Goal: Obtain resource: Download file/media

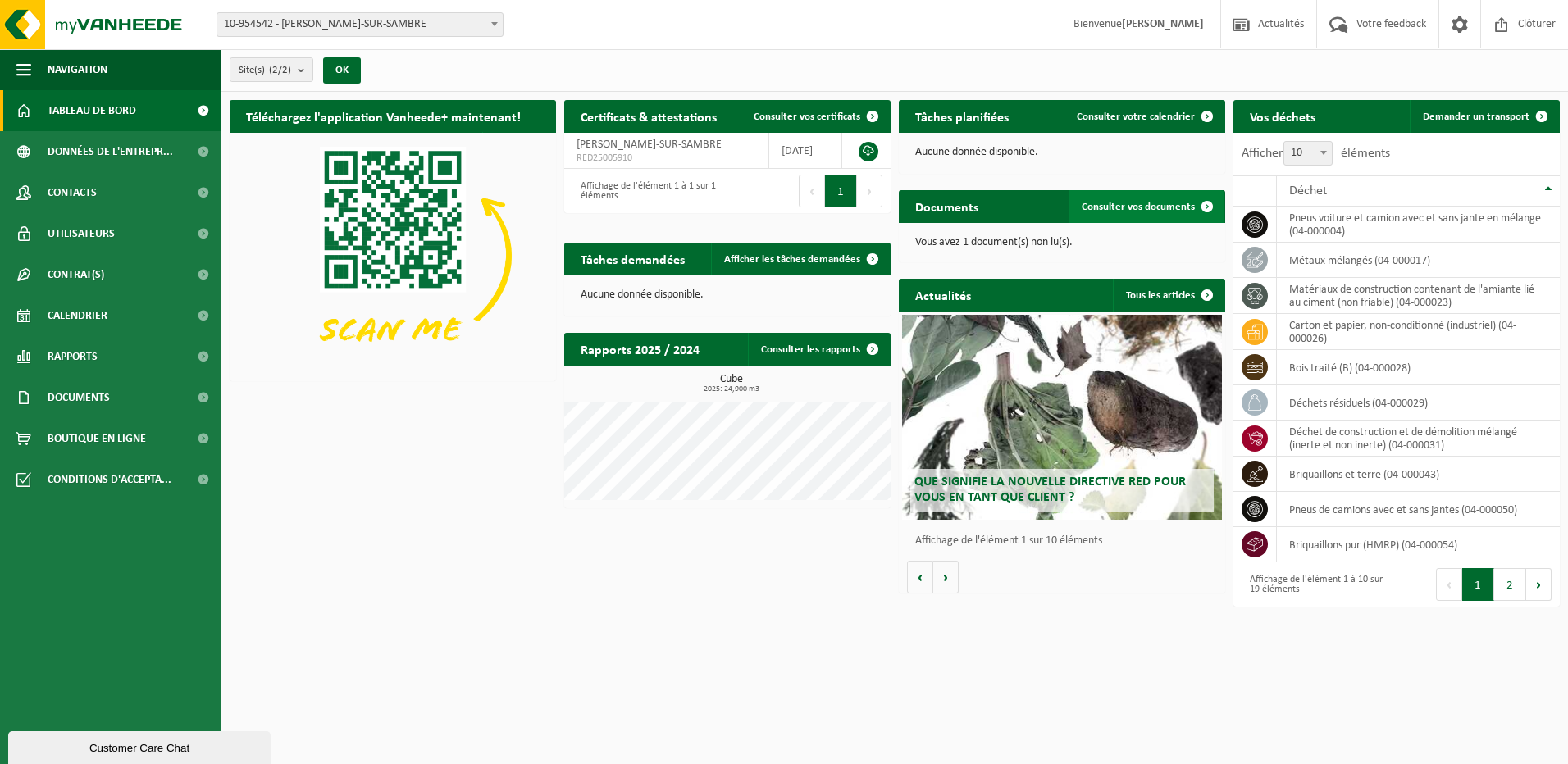
click at [1153, 204] on span "Consulter vos documents" at bounding box center [1138, 207] width 113 height 11
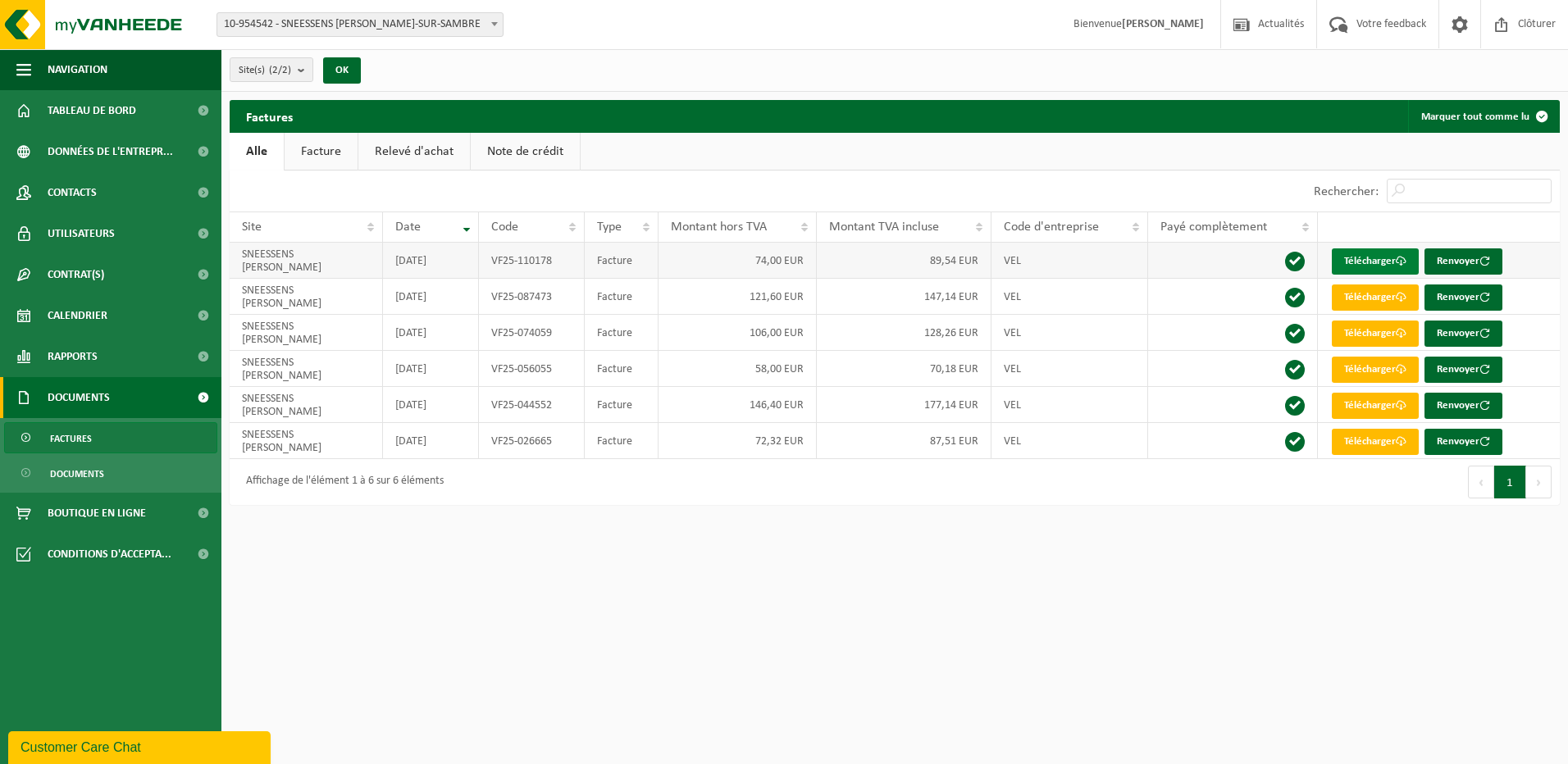
click at [1373, 257] on link "Télécharger" at bounding box center [1376, 261] width 87 height 26
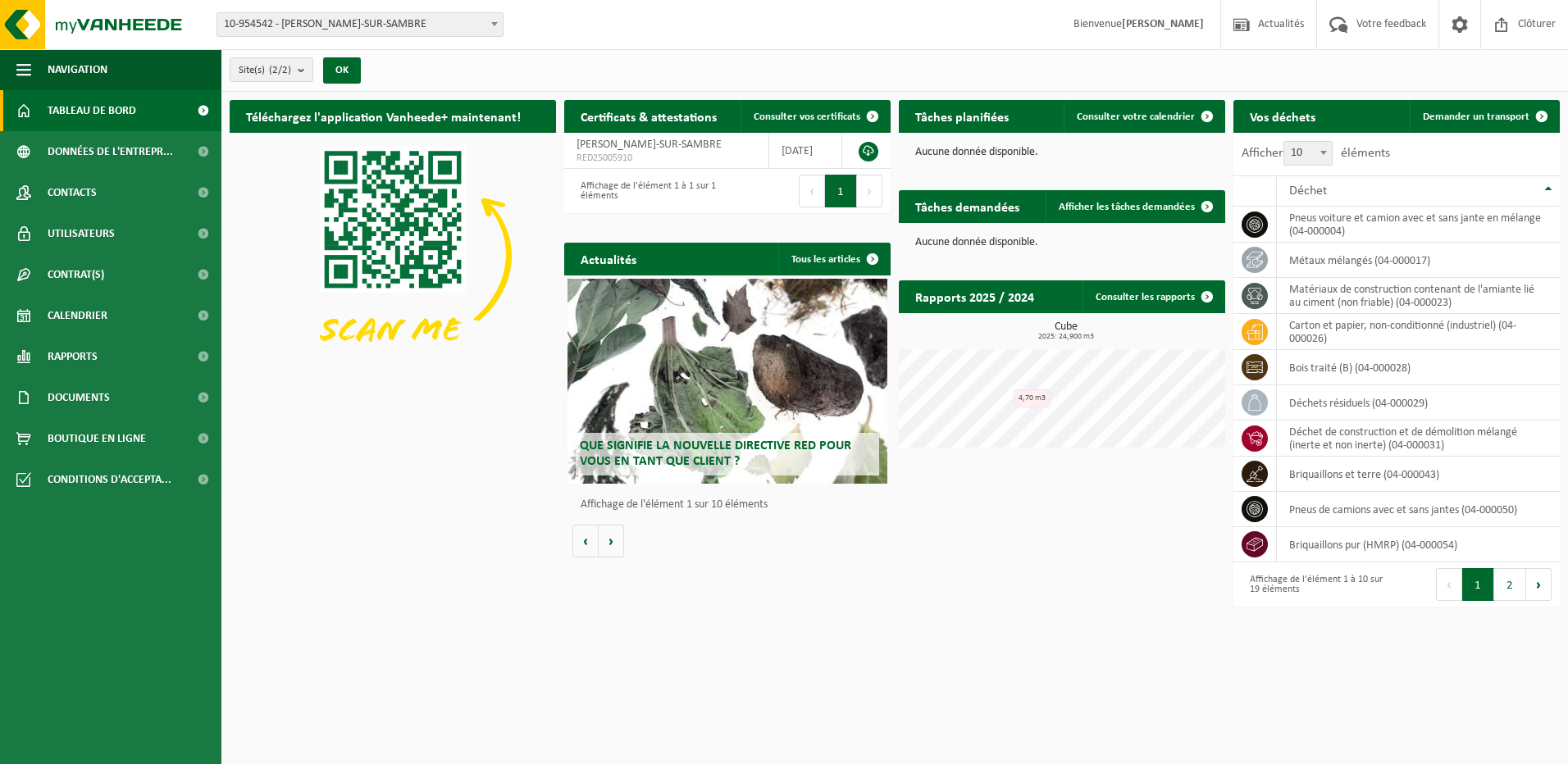
click at [495, 21] on span at bounding box center [495, 23] width 16 height 21
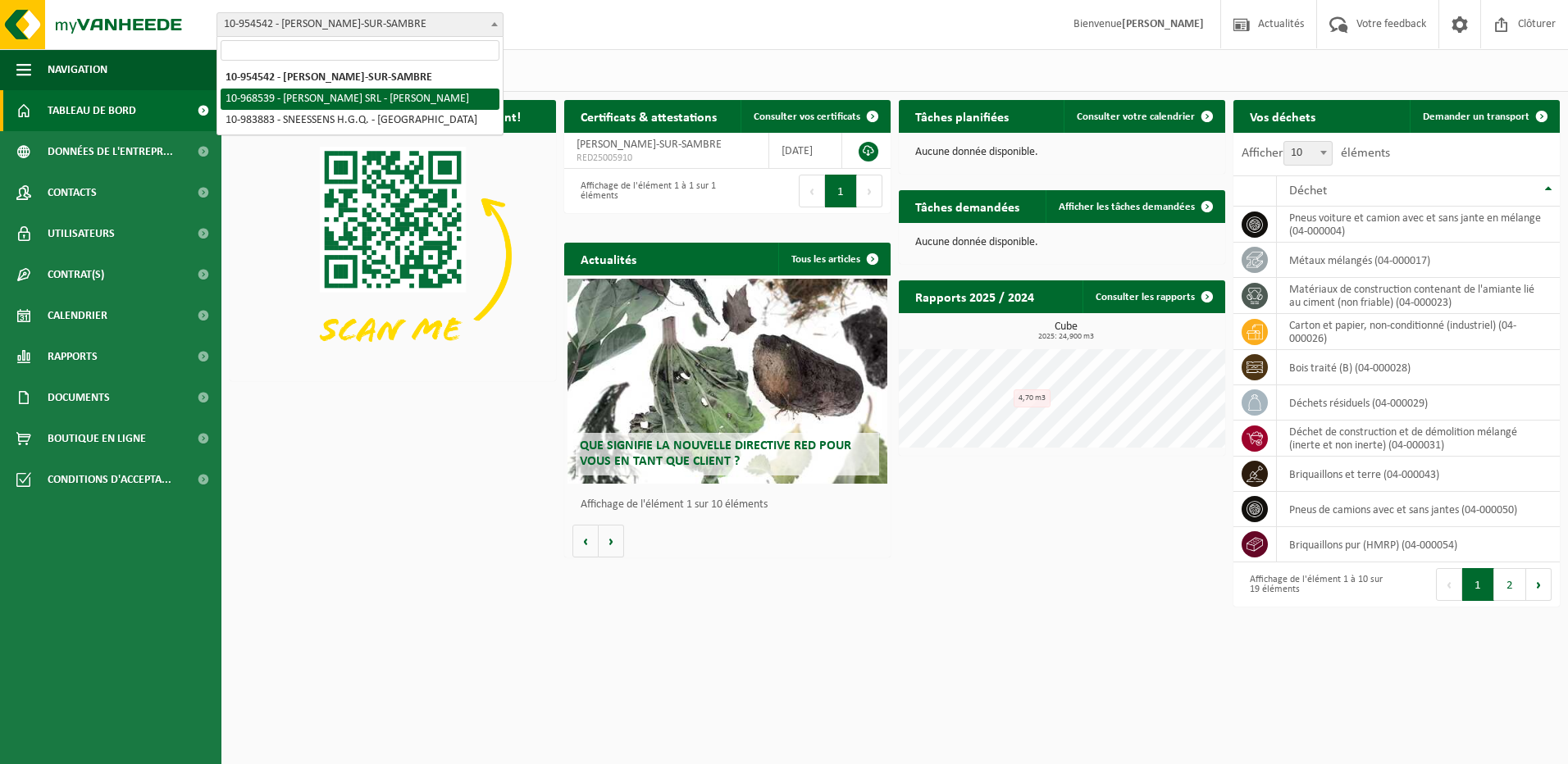
select select "154336"
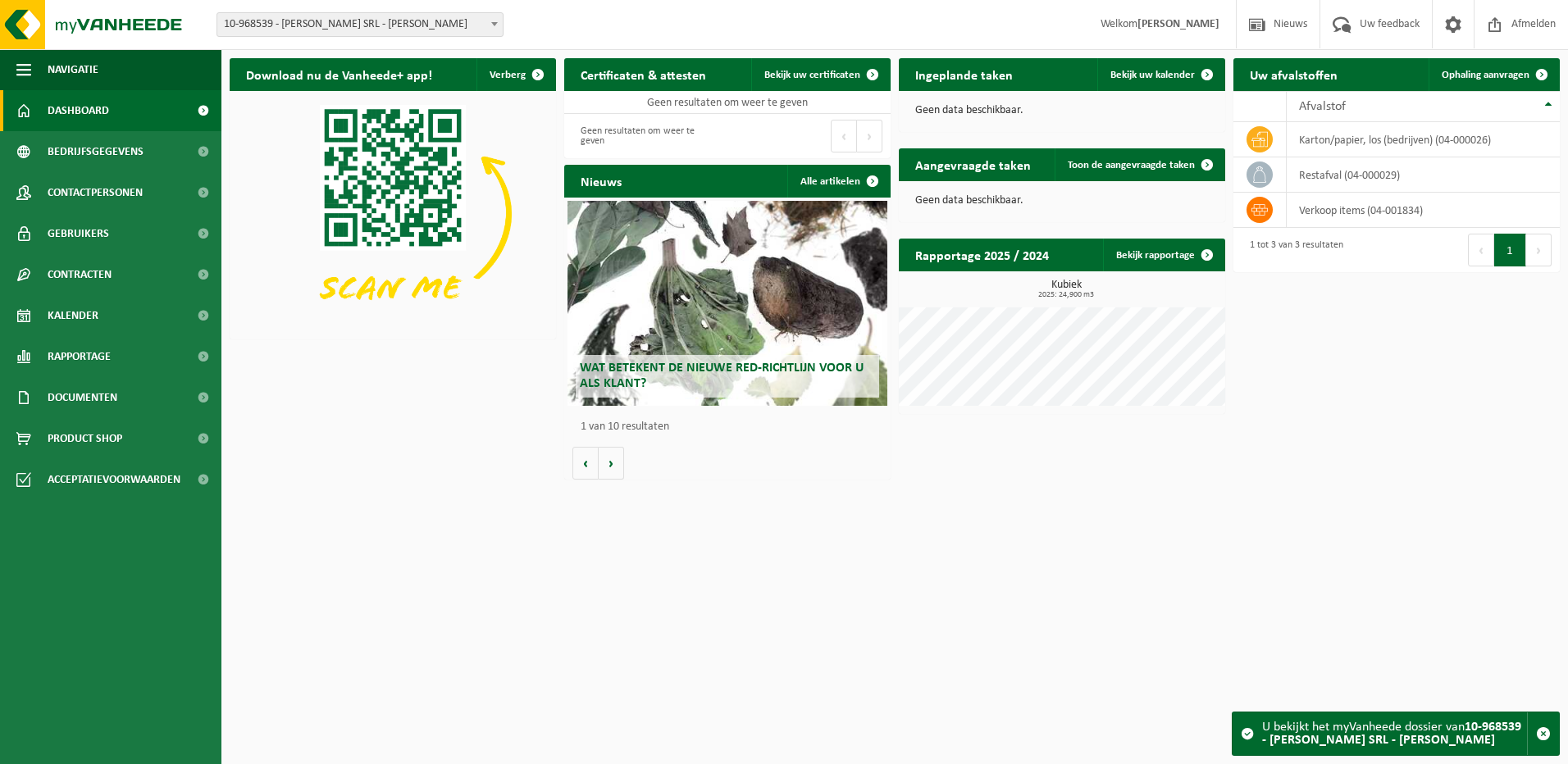
drag, startPoint x: 1370, startPoint y: 363, endPoint x: 1352, endPoint y: 326, distance: 41.1
click at [1352, 326] on div "Download nu de Vanheede+ app! Verberg Certificaten & attesten Bekijk uw certifi…" at bounding box center [895, 268] width 1339 height 437
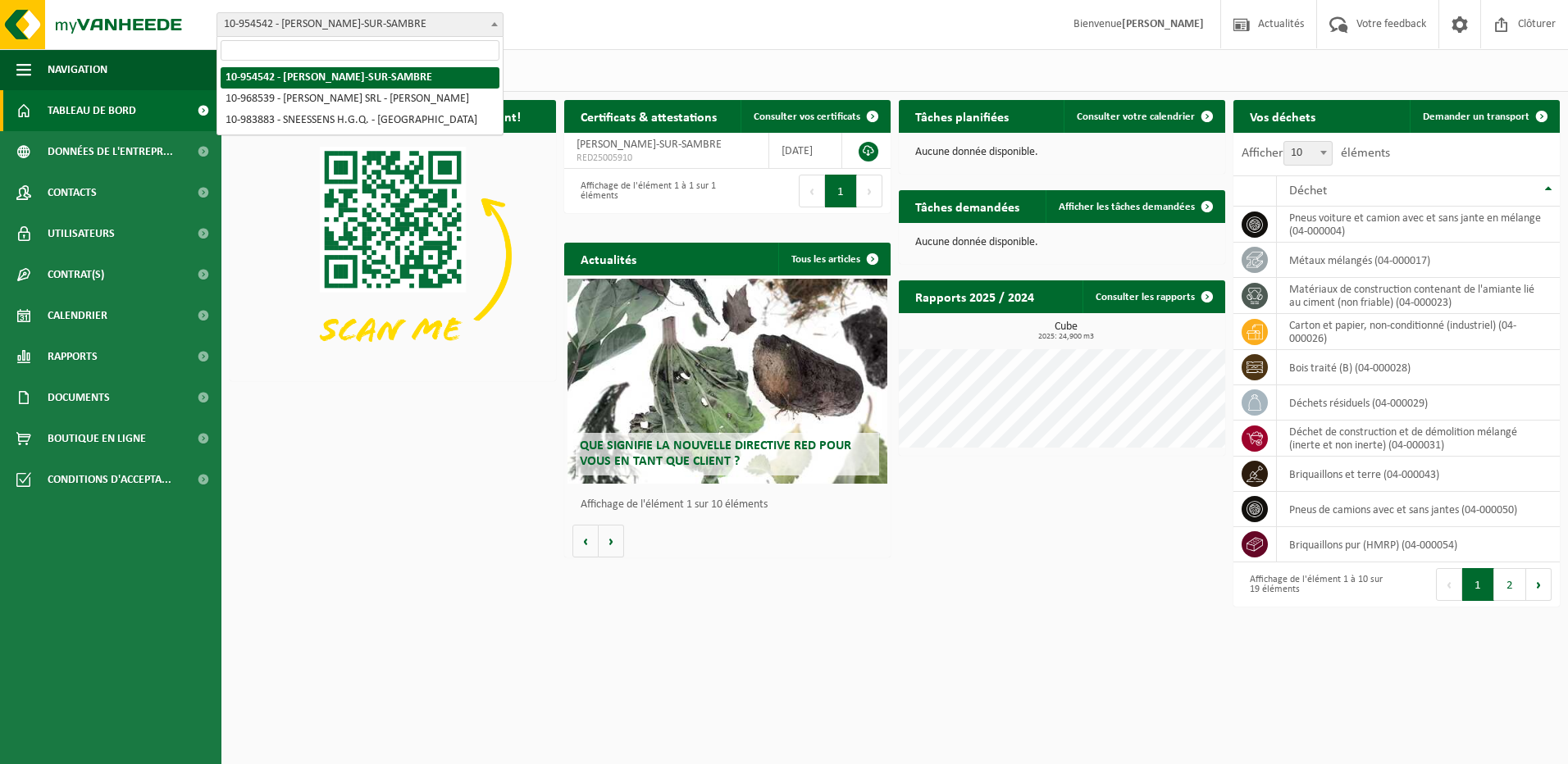
click at [499, 26] on span at bounding box center [495, 23] width 16 height 21
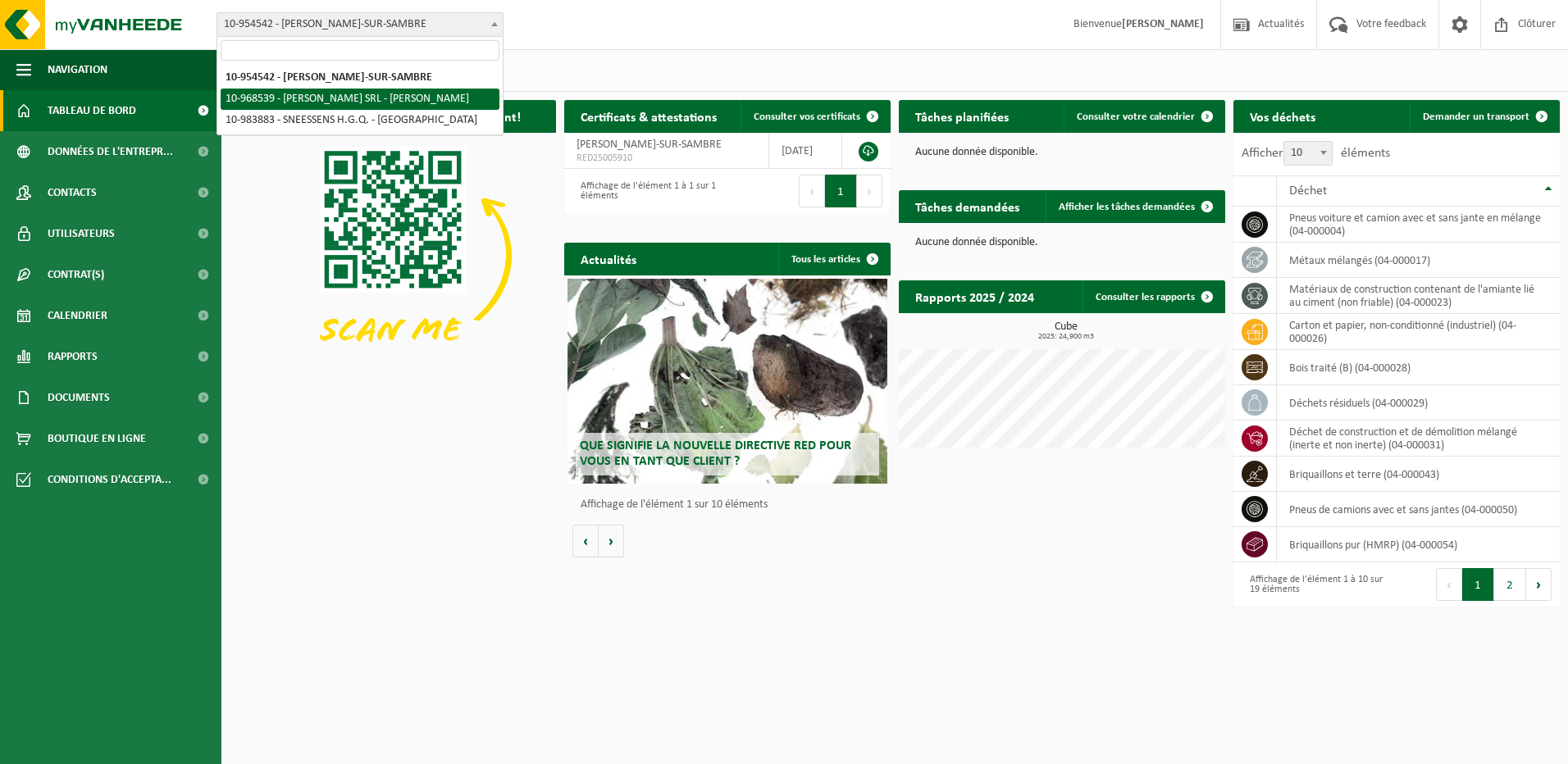
select select "154336"
